Goal: Task Accomplishment & Management: Manage account settings

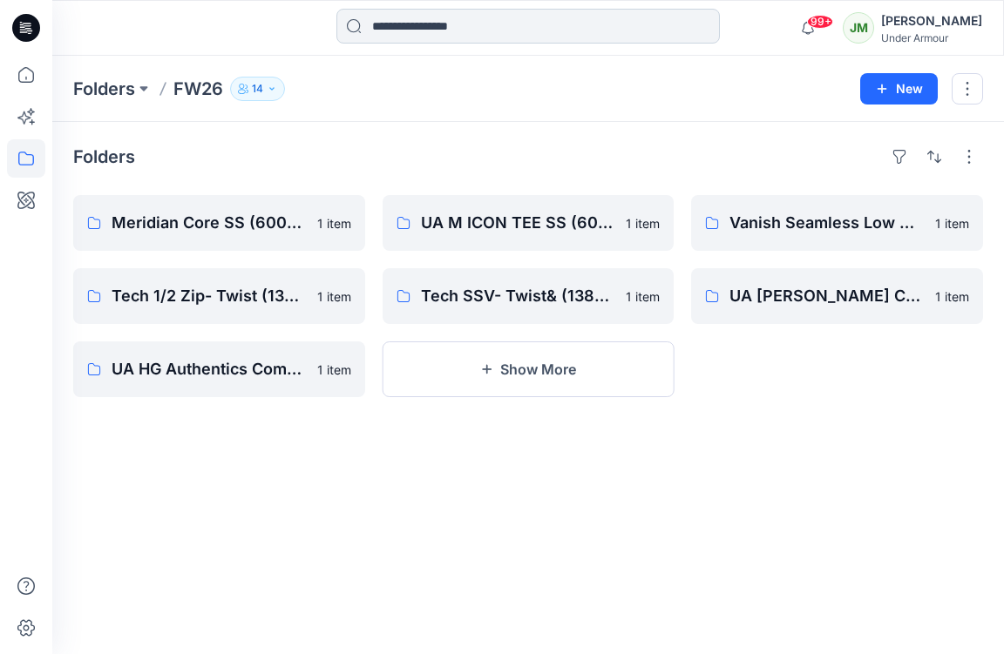
click at [544, 28] on input at bounding box center [527, 26] width 383 height 35
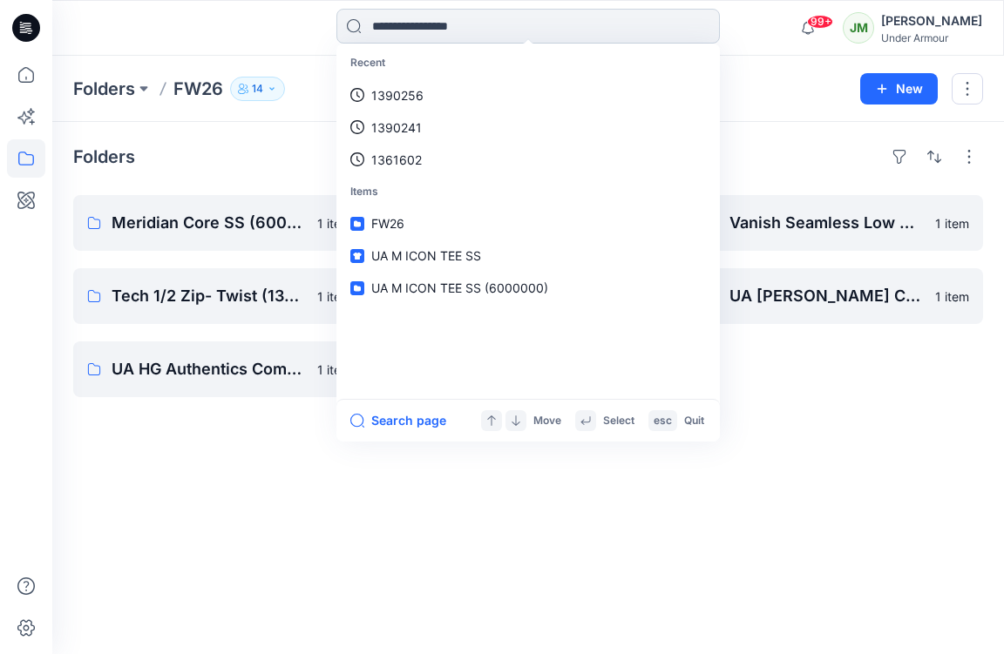
paste input "*******"
type input "*******"
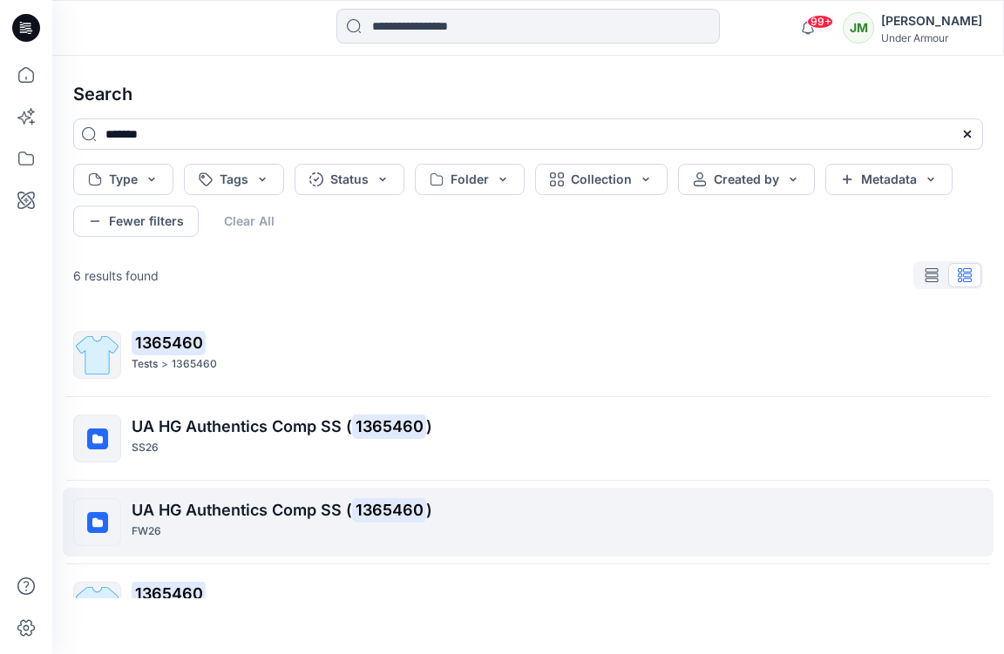
click at [236, 515] on span "UA HG Authentics Comp SS (" at bounding box center [242, 510] width 220 height 18
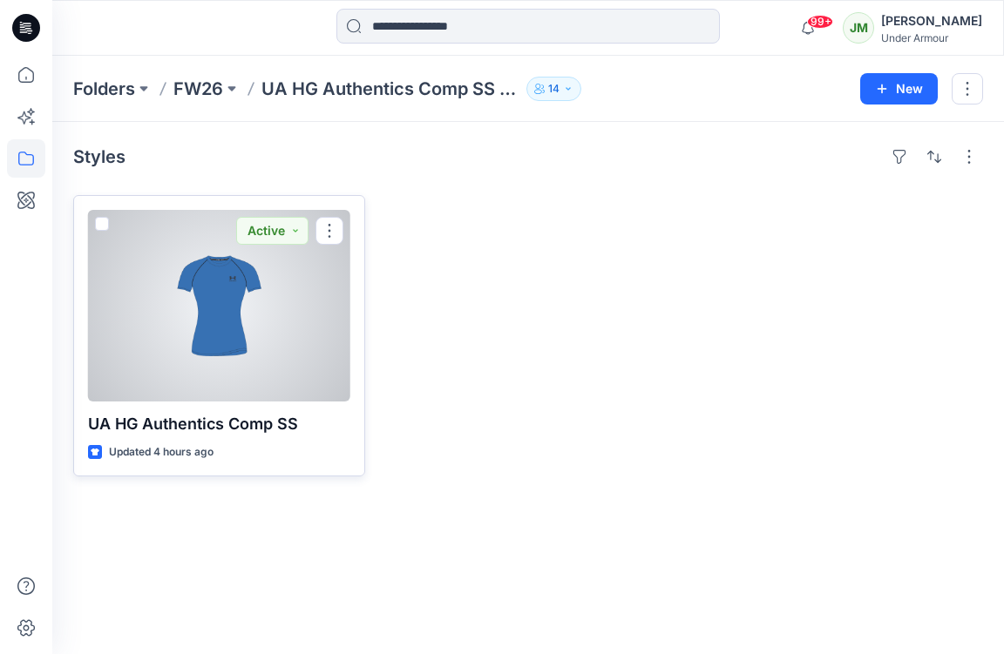
click at [247, 335] on div at bounding box center [219, 306] width 262 height 192
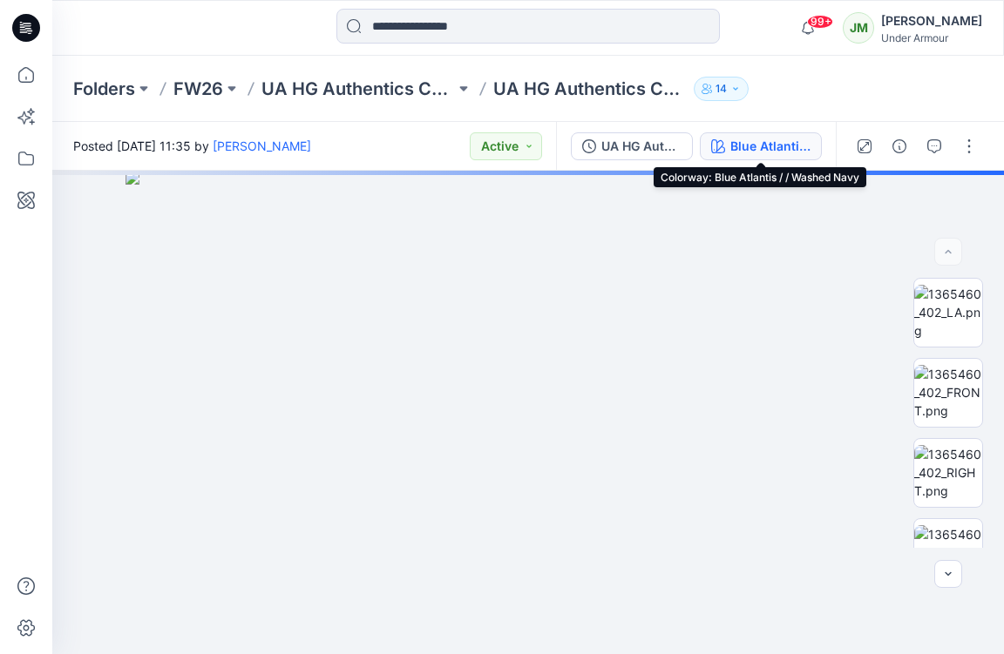
click at [756, 145] on div "Blue Atlantis / / Washed Navy" at bounding box center [770, 146] width 80 height 19
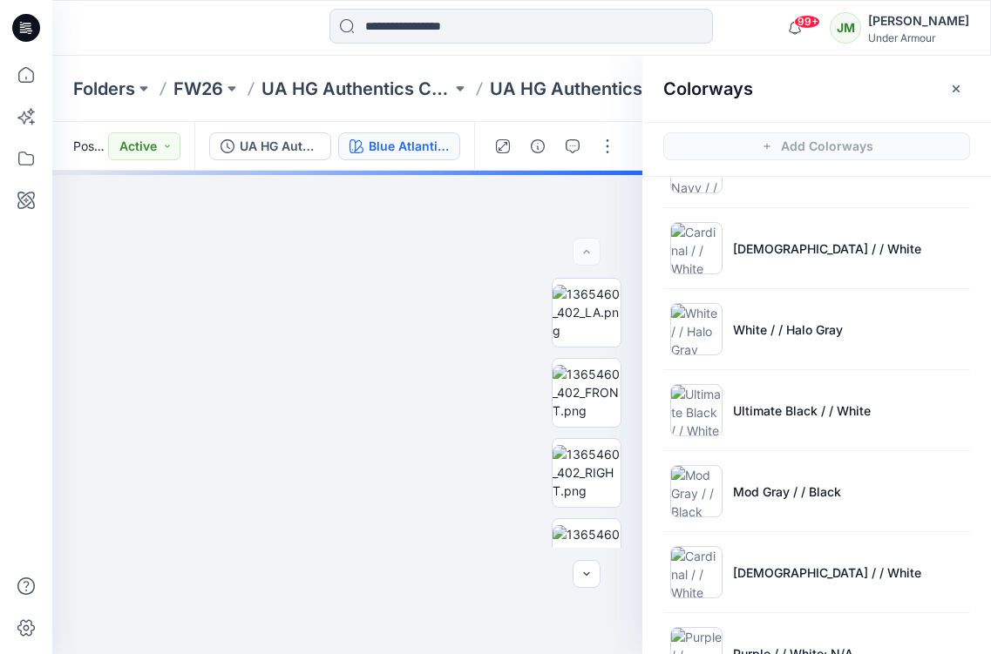
scroll to position [362, 0]
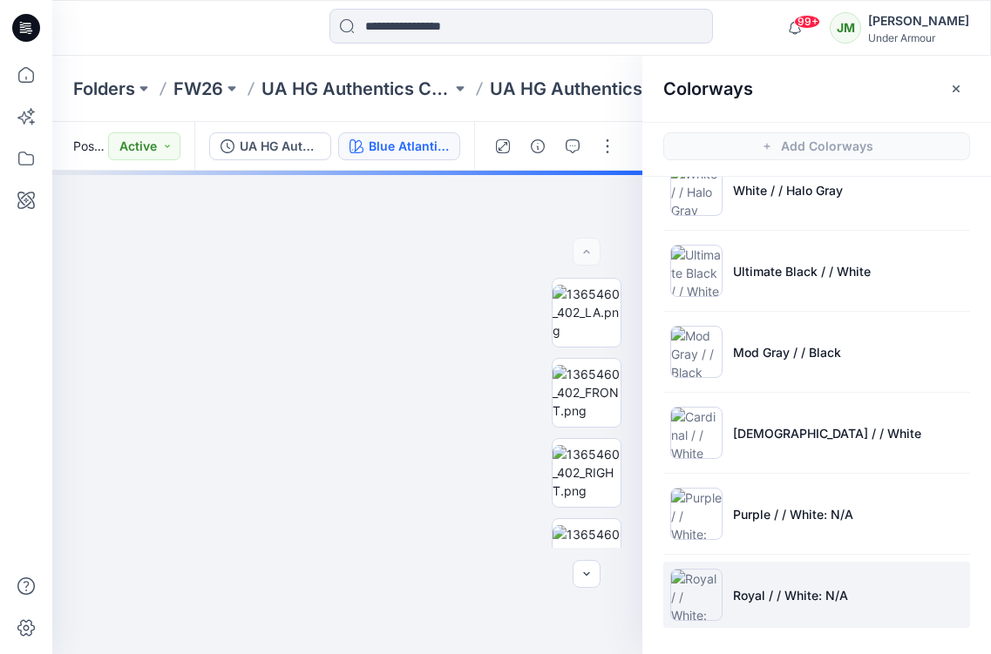
click at [780, 579] on li "Royal / / White: N/A" at bounding box center [816, 595] width 307 height 66
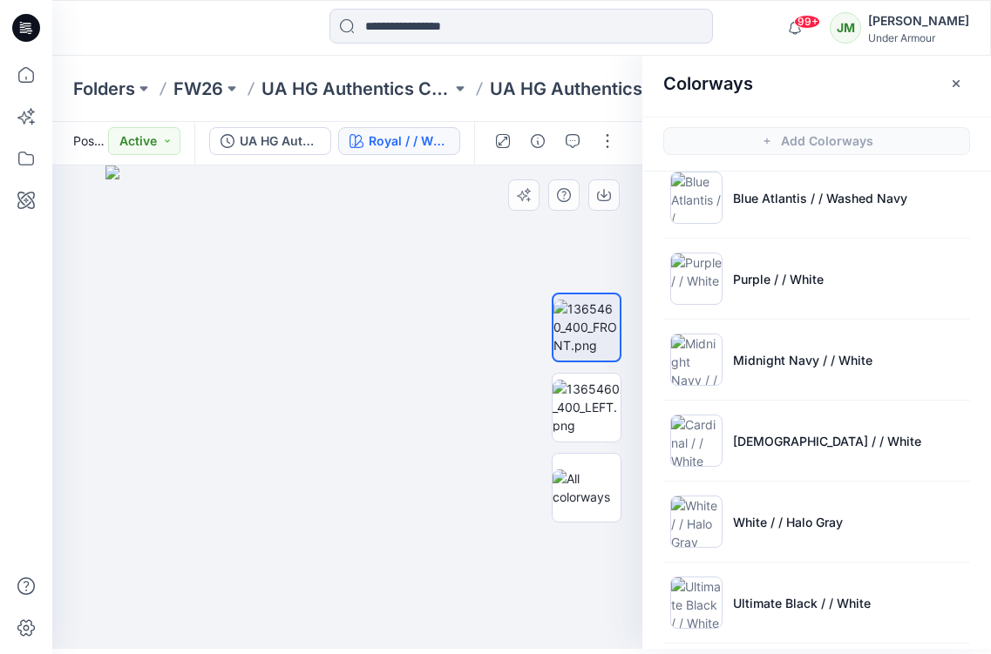
scroll to position [0, 0]
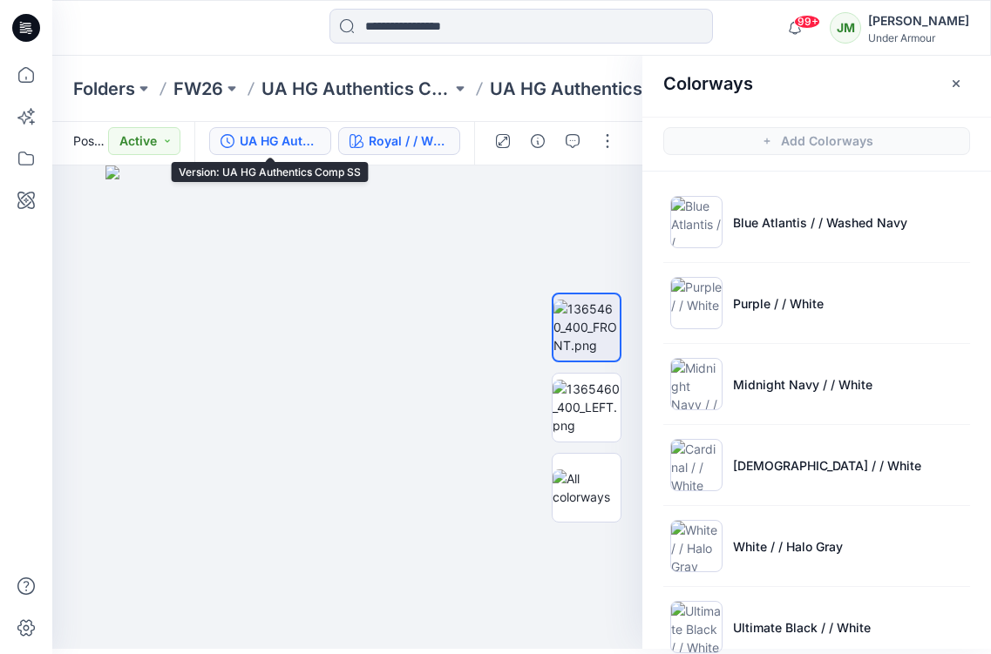
click at [276, 148] on div "UA HG Authentics Comp SS" at bounding box center [280, 141] width 80 height 19
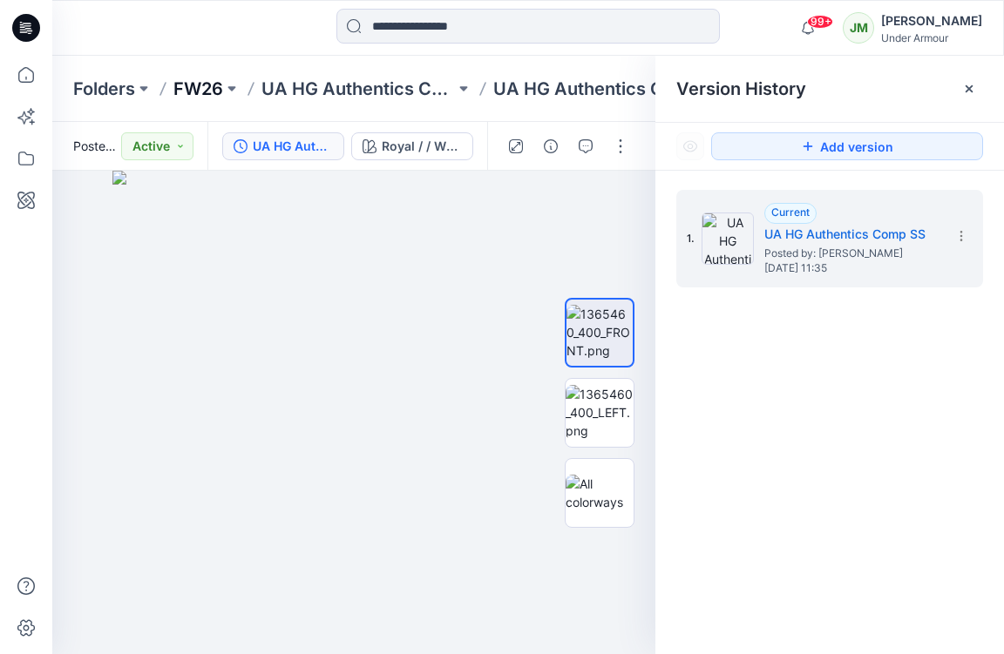
click at [195, 89] on p "FW26" at bounding box center [198, 89] width 50 height 24
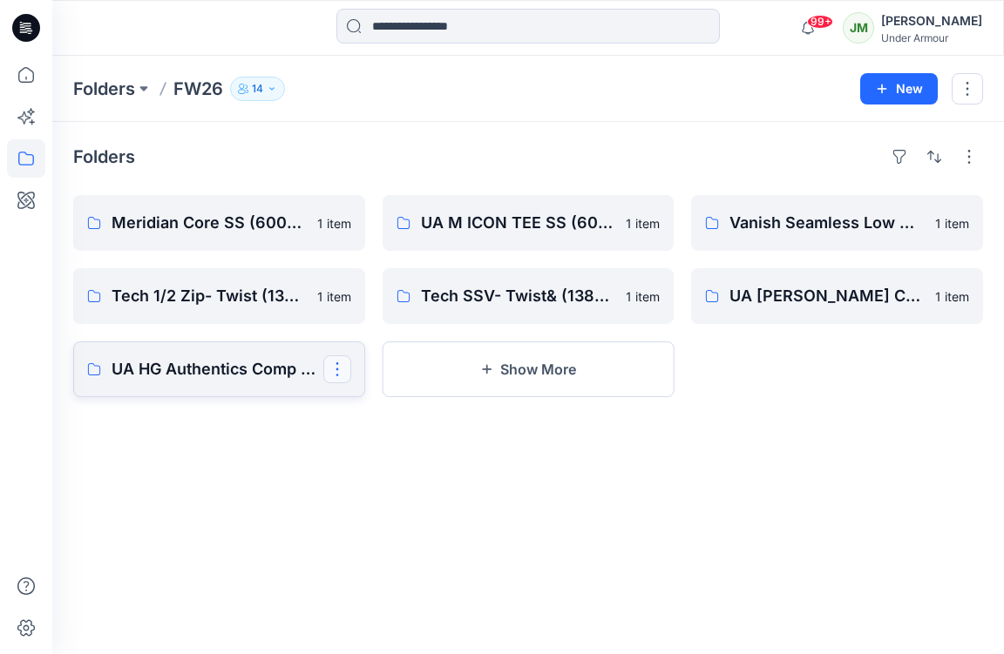
click at [340, 366] on button "button" at bounding box center [337, 369] width 28 height 28
click at [366, 483] on p "[PERSON_NAME]" at bounding box center [407, 482] width 98 height 18
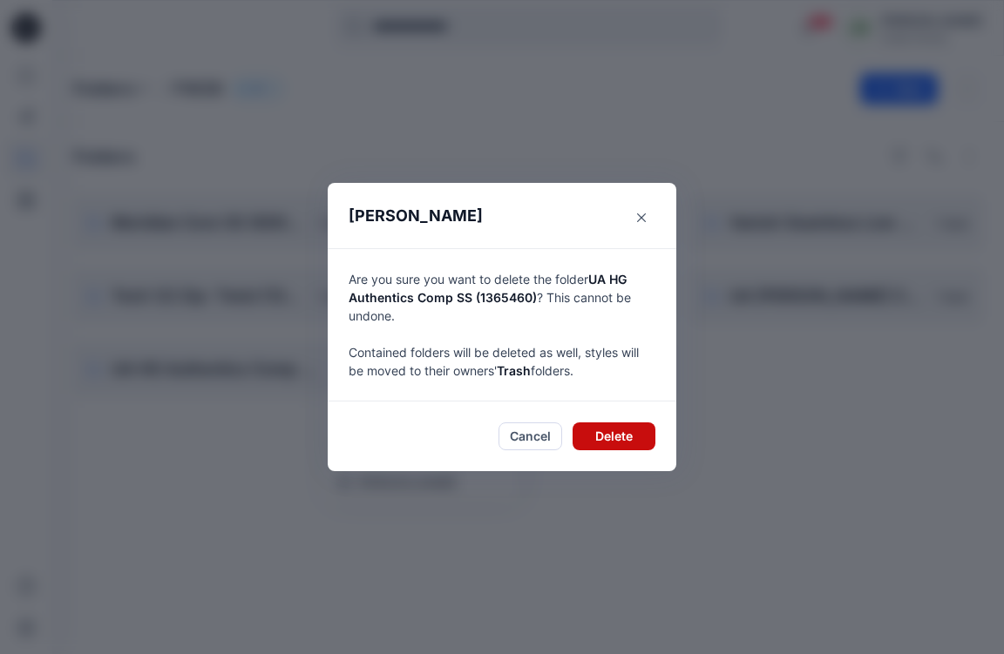
click at [608, 438] on button "Delete" at bounding box center [613, 437] width 83 height 28
